Goal: Find specific page/section: Find specific page/section

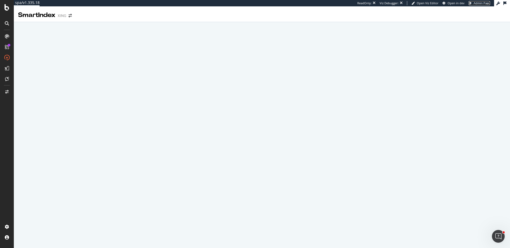
click at [486, 5] on span "Admin Page" at bounding box center [482, 3] width 16 height 4
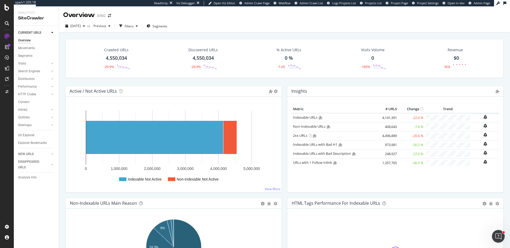
click at [402, 3] on span "Project Page" at bounding box center [399, 3] width 17 height 4
